Goal: Information Seeking & Learning: Learn about a topic

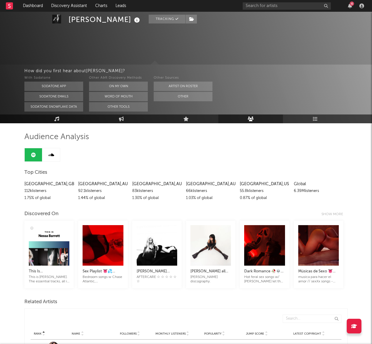
click at [8, 6] on rect at bounding box center [9, 5] width 7 height 7
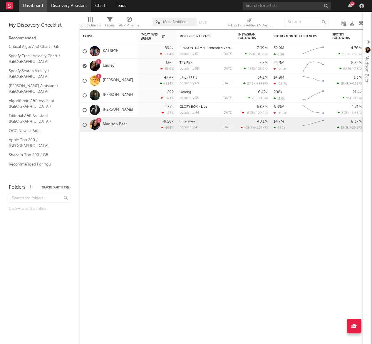
click at [62, 5] on link "Discovery Assistant" at bounding box center [69, 6] width 44 height 12
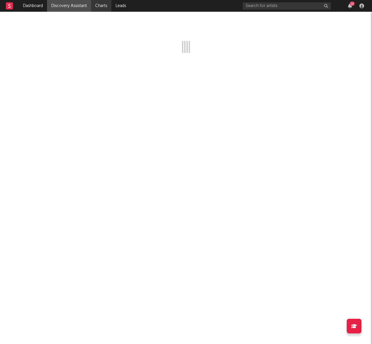
click at [102, 7] on link "Charts" at bounding box center [101, 6] width 20 height 12
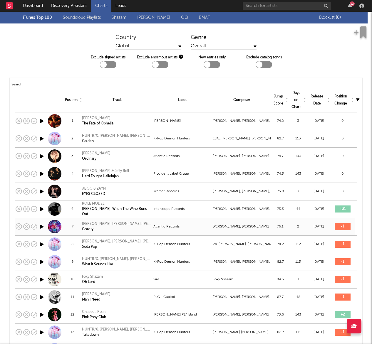
click at [138, 225] on div "Jessica Vosk, Alex Brightman, Sam Haft & Andrew Underberg" at bounding box center [117, 224] width 70 height 5
click at [165, 230] on div "Atlantic Records" at bounding box center [182, 226] width 58 height 7
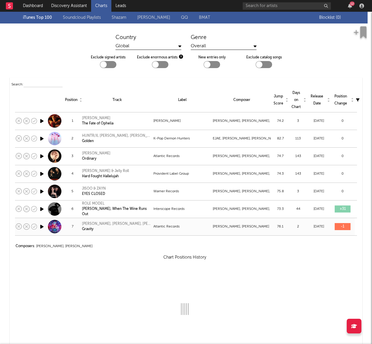
select select "View all"
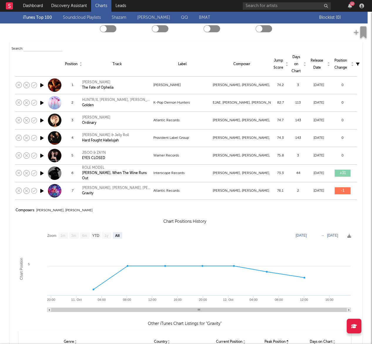
scroll to position [38, 0]
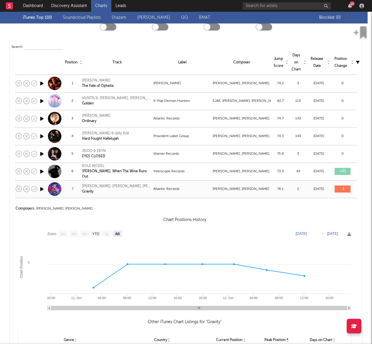
click at [88, 192] on div "Gravity" at bounding box center [117, 191] width 70 height 5
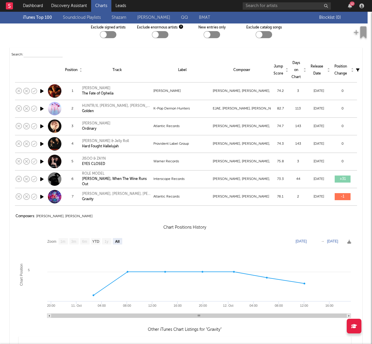
scroll to position [32, 0]
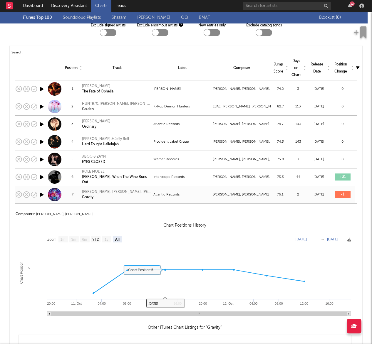
click at [211, 194] on div "Atlantic Records" at bounding box center [182, 194] width 58 height 7
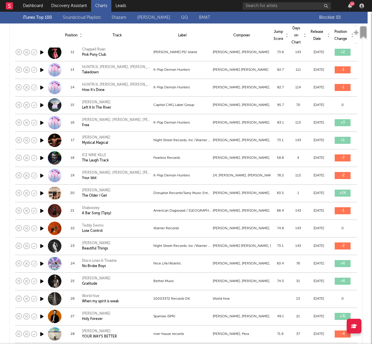
scroll to position [0, 0]
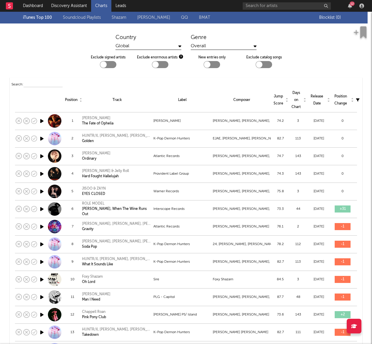
click at [162, 64] on div at bounding box center [160, 64] width 16 height 7
checkbox input "true"
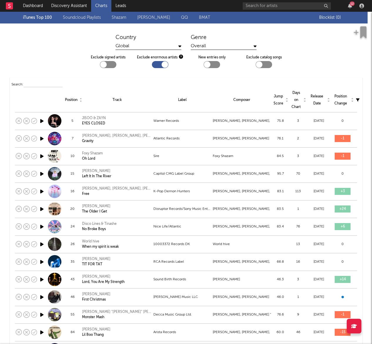
click at [104, 63] on div at bounding box center [103, 64] width 6 height 6
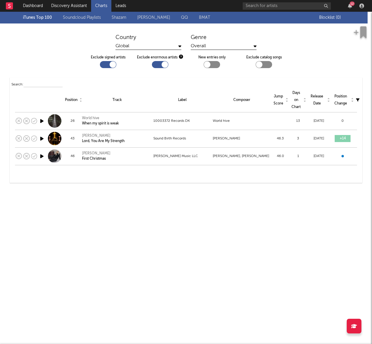
click at [105, 64] on div at bounding box center [108, 64] width 16 height 7
checkbox input "false"
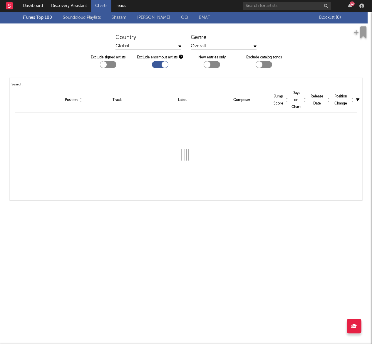
click at [161, 64] on div at bounding box center [160, 64] width 16 height 7
checkbox input "false"
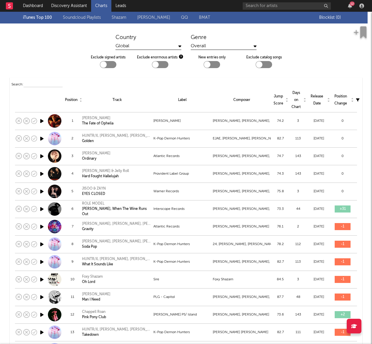
click at [155, 19] on link "Warner Chappell" at bounding box center [153, 17] width 33 height 7
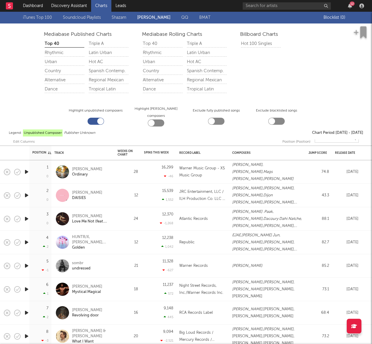
click at [331, 137] on input "text" at bounding box center [337, 138] width 44 height 9
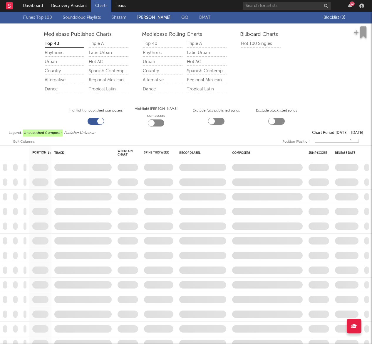
scroll to position [0, 4]
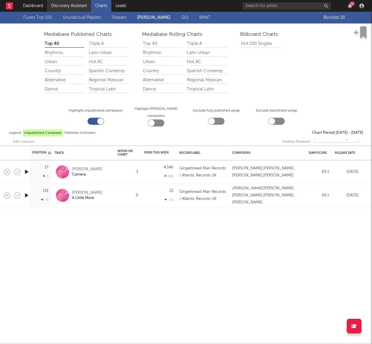
type input "atlantic records uk"
click at [61, 5] on link "Discovery Assistant" at bounding box center [69, 6] width 44 height 12
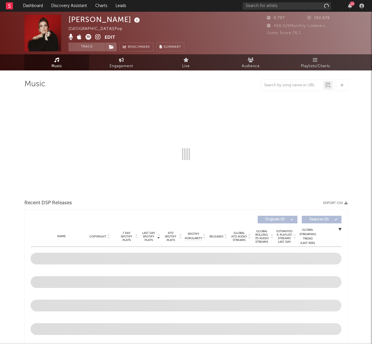
select select "1w"
